Goal: Information Seeking & Learning: Find specific fact

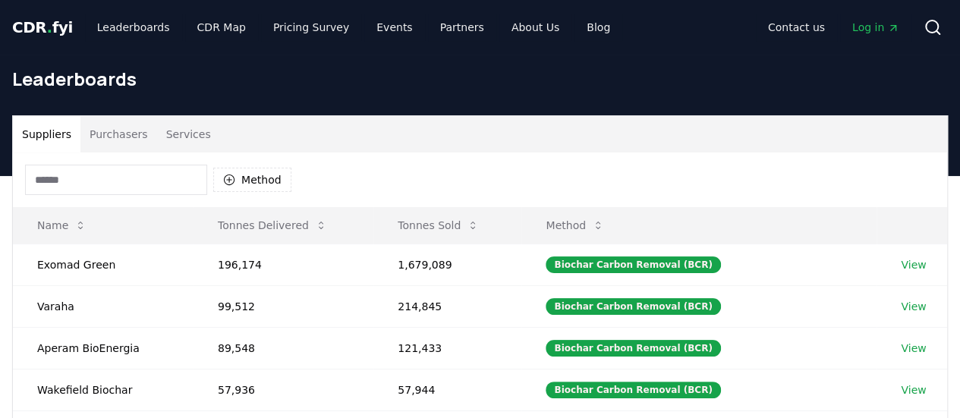
click at [90, 183] on input at bounding box center [116, 180] width 182 height 30
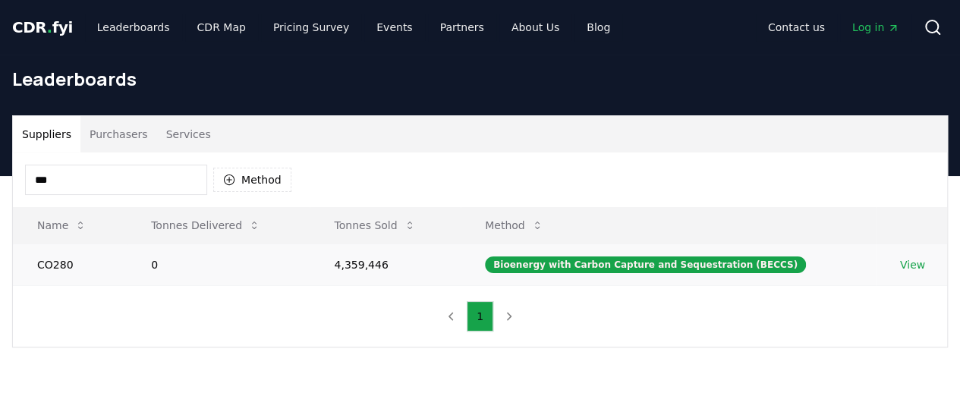
type input "***"
click at [908, 269] on link "View" at bounding box center [912, 264] width 25 height 15
